Goal: Find contact information: Find contact information

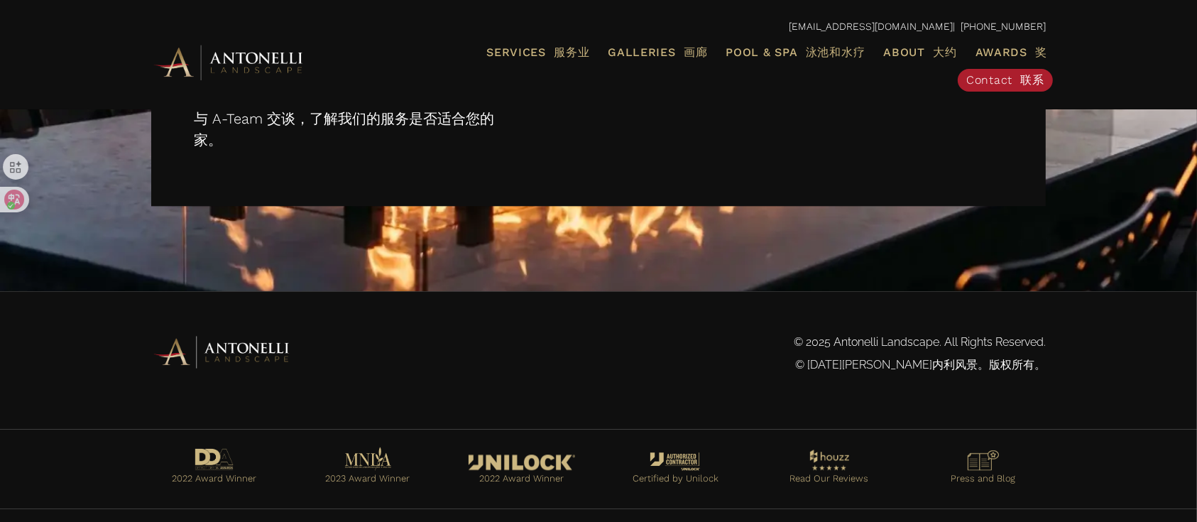
scroll to position [3284, 0]
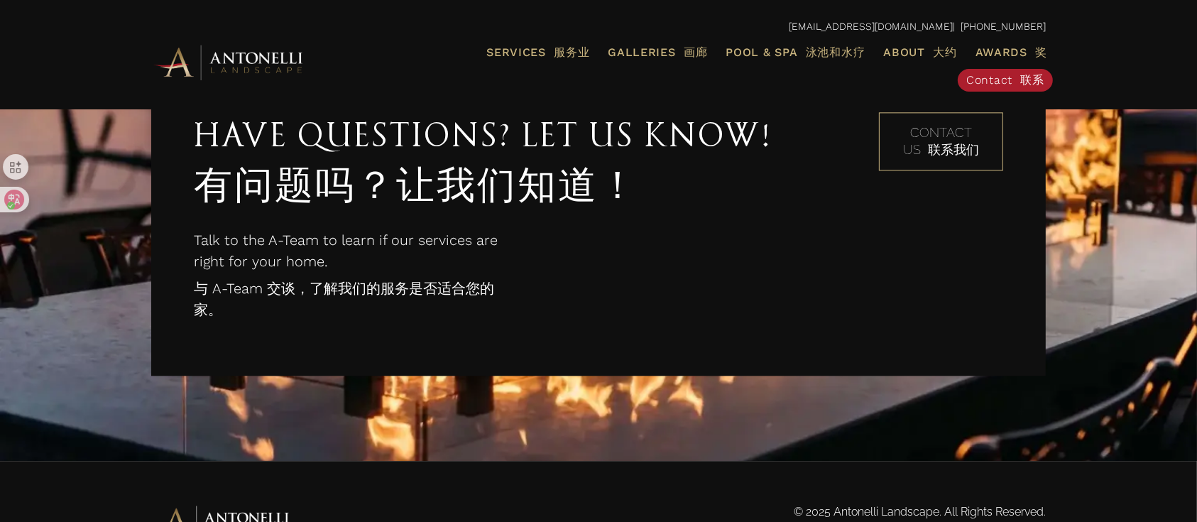
drag, startPoint x: 207, startPoint y: 288, endPoint x: 330, endPoint y: 320, distance: 126.5
click at [330, 320] on font "与 A-Team 交谈，了解我们的服务是否适合您的家。" at bounding box center [346, 299] width 305 height 43
click at [831, 279] on div "Contact Us 联系我们" at bounding box center [917, 223] width 175 height 222
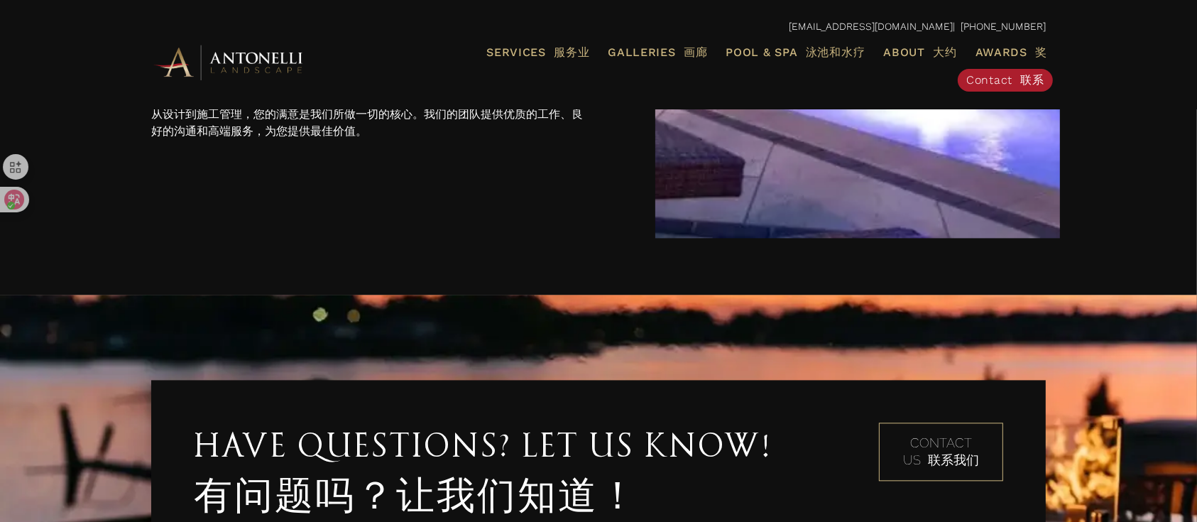
scroll to position [2810, 0]
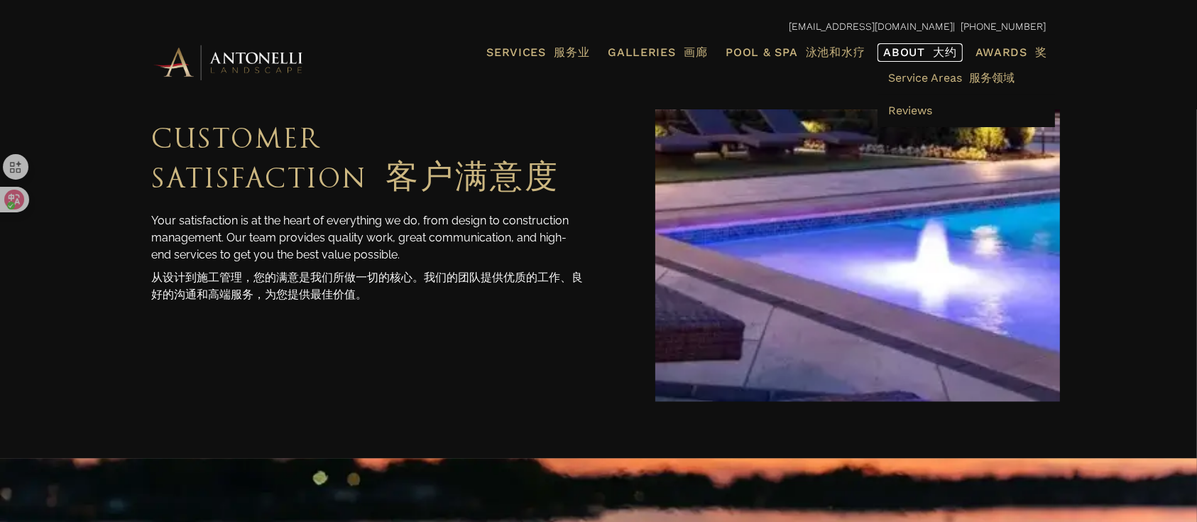
click at [898, 50] on span "About 大约" at bounding box center [920, 52] width 73 height 11
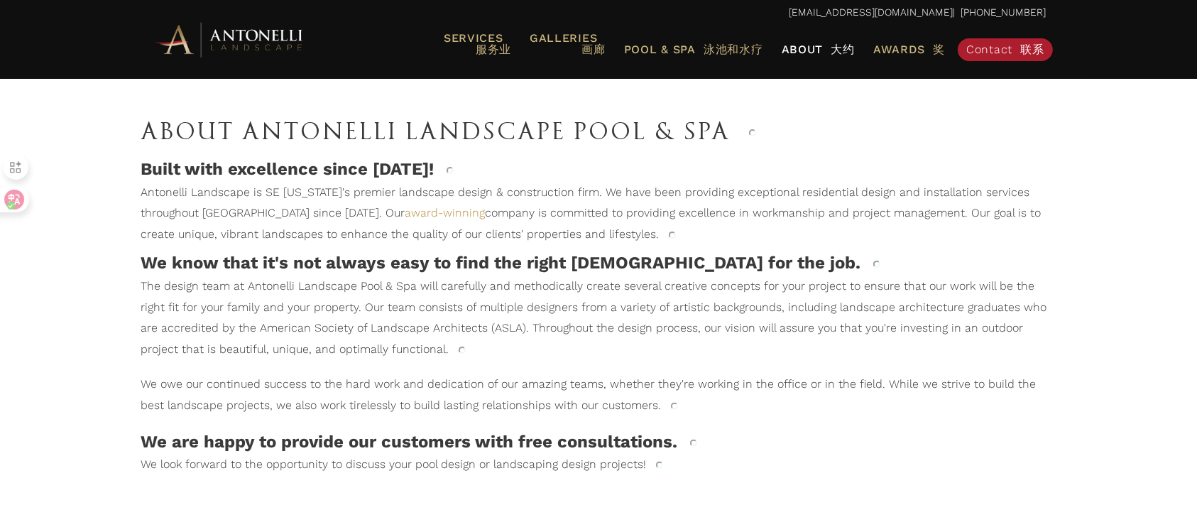
scroll to position [189, 0]
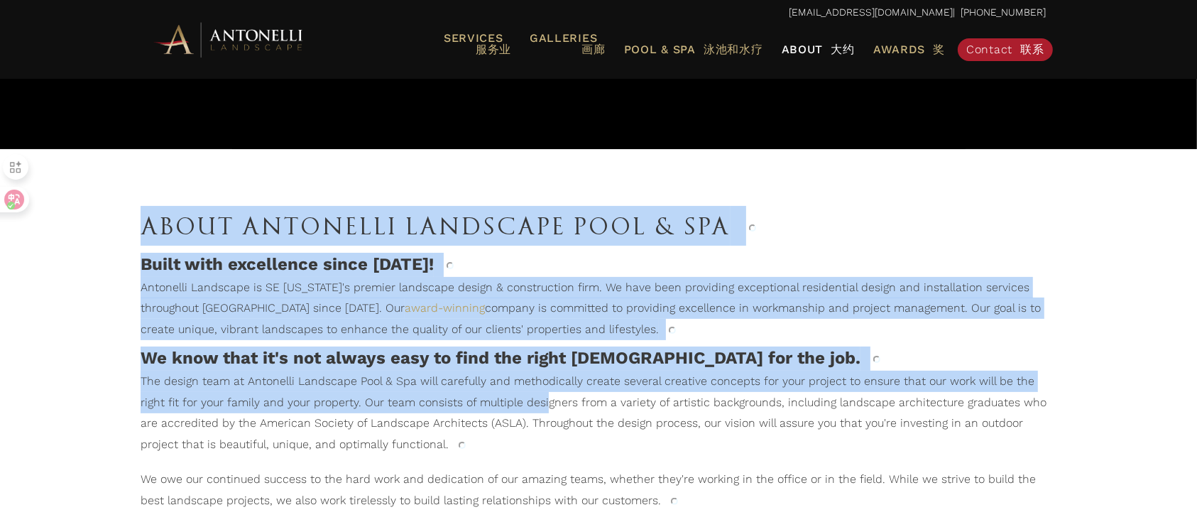
drag, startPoint x: 138, startPoint y: 232, endPoint x: 520, endPoint y: 401, distance: 417.8
click at [696, 269] on h4 "Built with excellence since [DATE]!" at bounding box center [599, 265] width 916 height 24
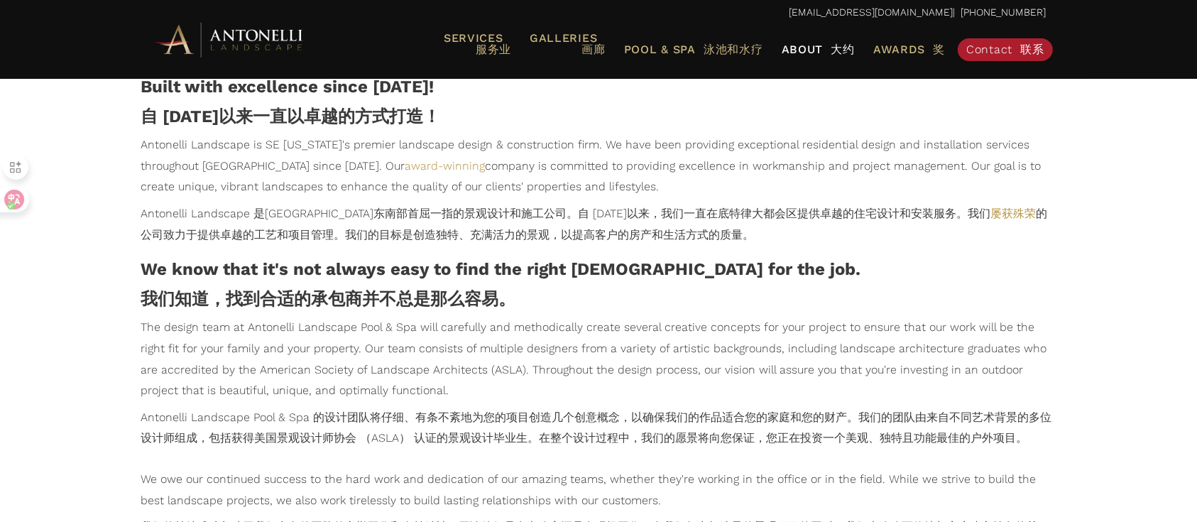
scroll to position [317, 0]
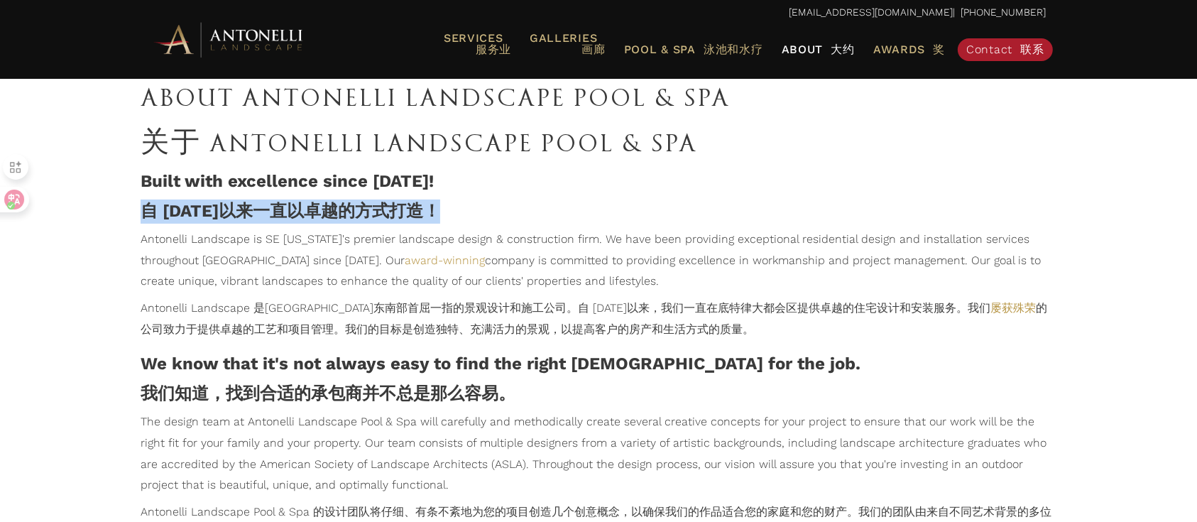
drag, startPoint x: 130, startPoint y: 208, endPoint x: 534, endPoint y: 203, distance: 404.2
click at [534, 203] on div "About Antonelli Landscape Pool & Spa 关于 ANTONELLI LANDSCAPE POOL & SPA Built wi…" at bounding box center [598, 207] width 945 height 289
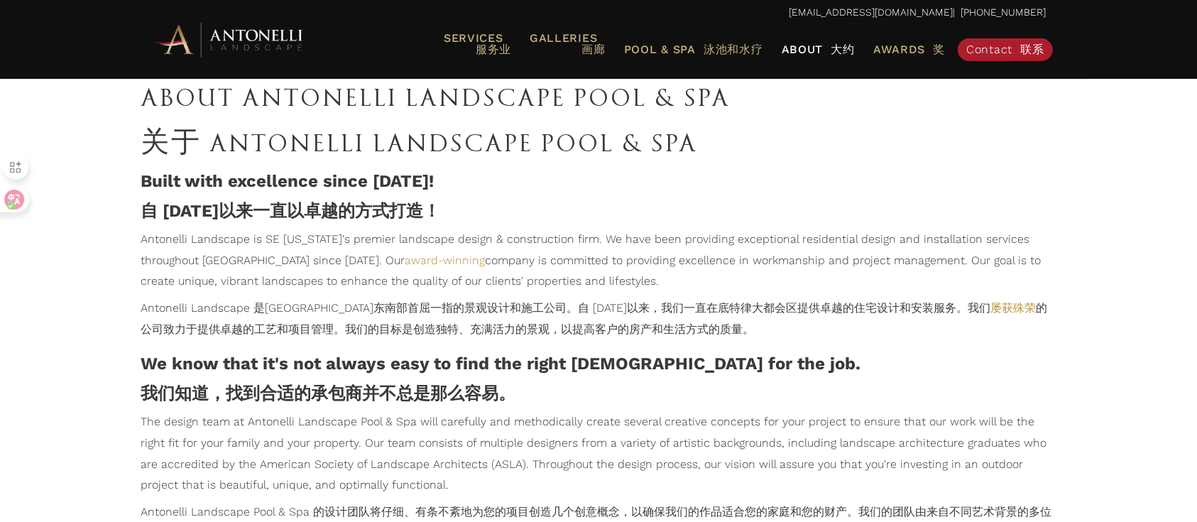
click at [455, 322] on font "Antonelli Landscape 是[GEOGRAPHIC_DATA]东南部首屈一指的景观设计和施工公司。自 [DATE]以来，我们一直在底特律大都会区…" at bounding box center [594, 318] width 907 height 35
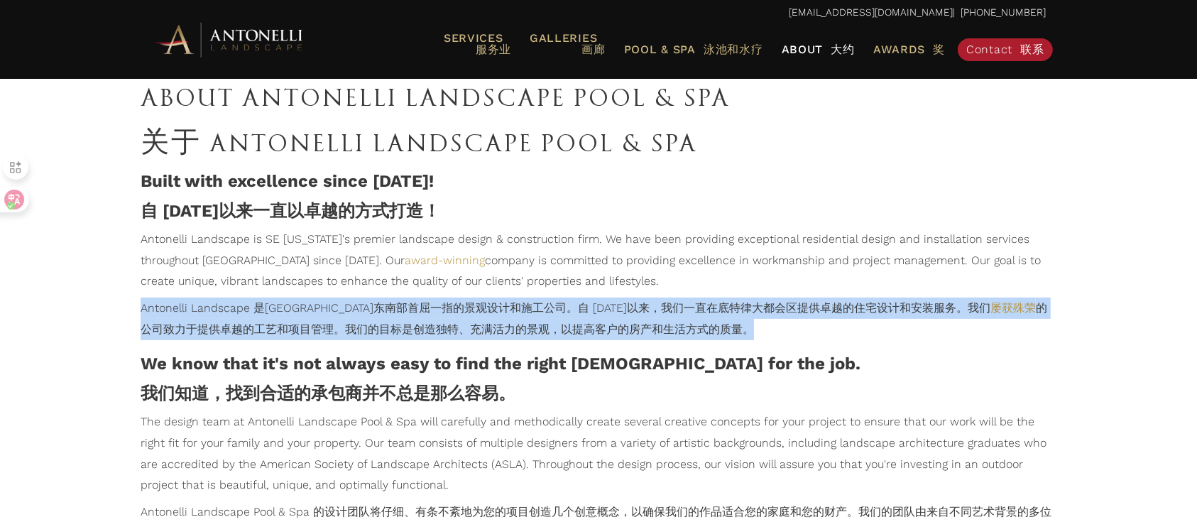
drag, startPoint x: 114, startPoint y: 303, endPoint x: 713, endPoint y: 334, distance: 599.5
copy font "Antonelli Landscape 是[GEOGRAPHIC_DATA]东南部首屈一指的景观设计和施工公司。自 [DATE]以来，我们一直在底特律大都会区…"
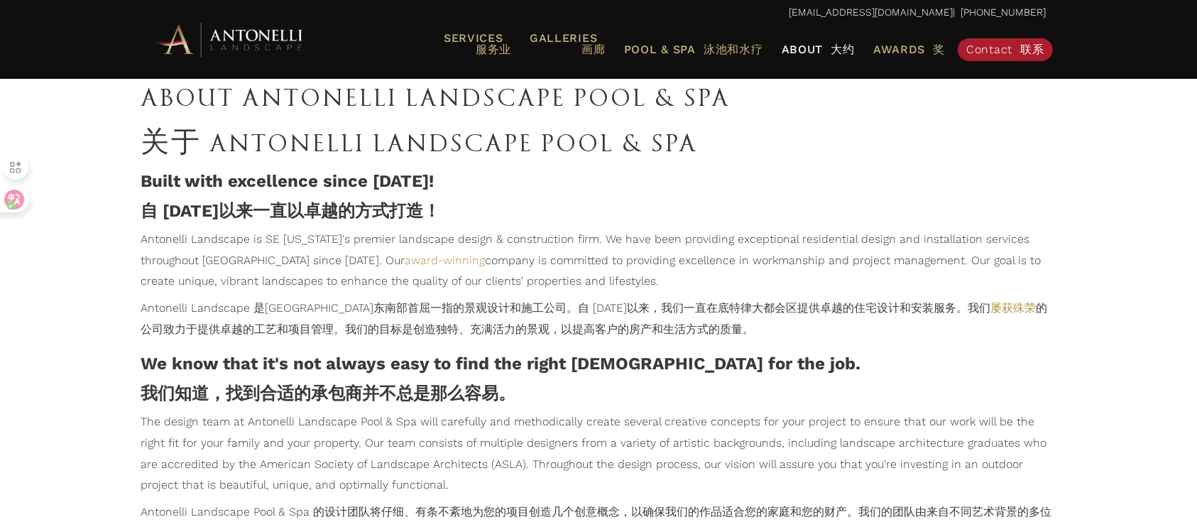
drag, startPoint x: 1004, startPoint y: 125, endPoint x: 991, endPoint y: 106, distance: 22.7
click at [1004, 124] on font "关于 ANTONELLI LANDSCAPE POOL & SPA" at bounding box center [599, 143] width 916 height 40
drag, startPoint x: 991, startPoint y: 10, endPoint x: 1054, endPoint y: 19, distance: 63.2
click at [1057, 25] on div "[EMAIL_ADDRESS][DOMAIN_NAME] | [PHONE_NUMBER] Menu Services 服务业 Landscape Desig…" at bounding box center [598, 39] width 923 height 79
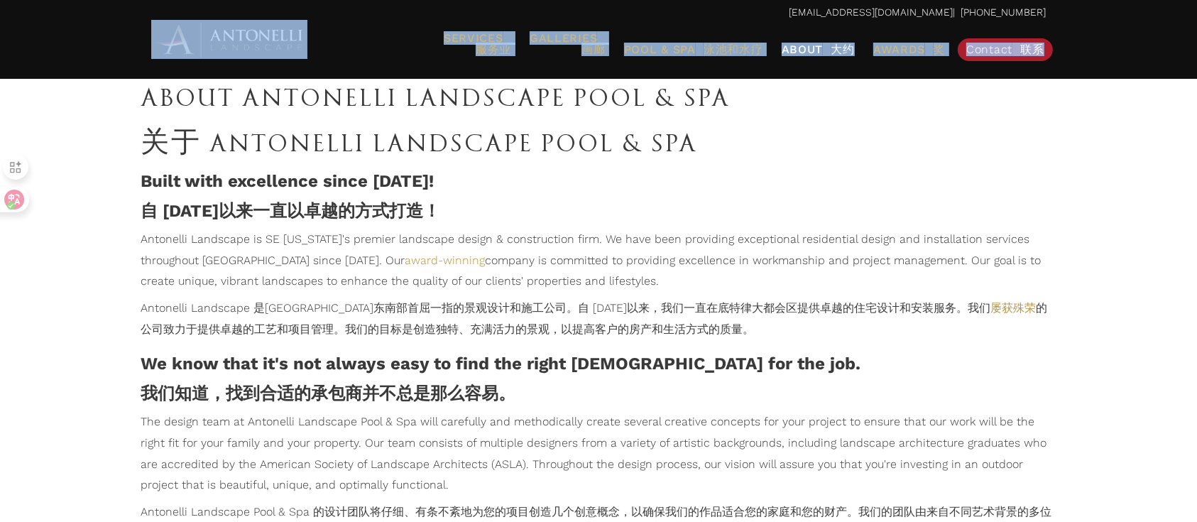
click at [1053, 13] on div "[EMAIL_ADDRESS][DOMAIN_NAME] | [PHONE_NUMBER]" at bounding box center [598, 13] width 923 height 26
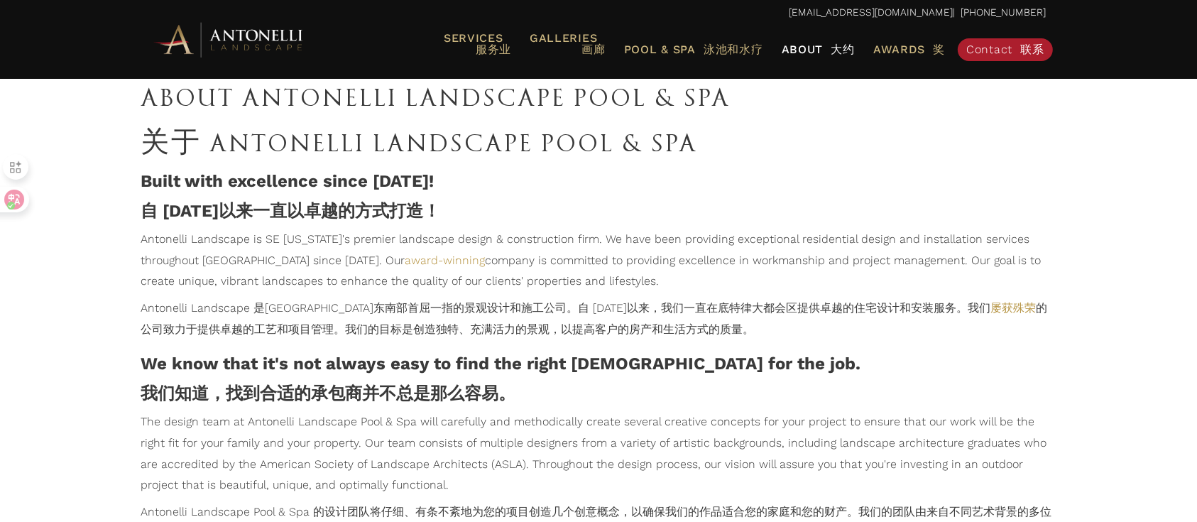
click at [982, 6] on p "[EMAIL_ADDRESS][DOMAIN_NAME] | [PHONE_NUMBER]" at bounding box center [598, 13] width 895 height 18
drag, startPoint x: 982, startPoint y: 13, endPoint x: 1047, endPoint y: 14, distance: 64.6
click at [1047, 14] on div "[EMAIL_ADDRESS][DOMAIN_NAME] | [PHONE_NUMBER]" at bounding box center [598, 13] width 923 height 26
copy p "[PHONE_NUMBER]"
